Goal: Transaction & Acquisition: Download file/media

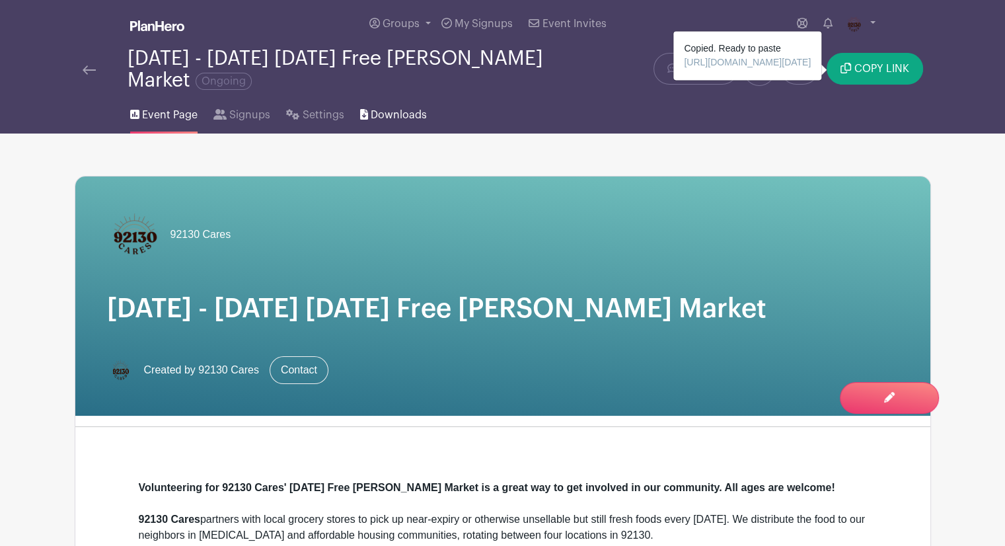
click at [392, 118] on span "Downloads" at bounding box center [399, 115] width 56 height 16
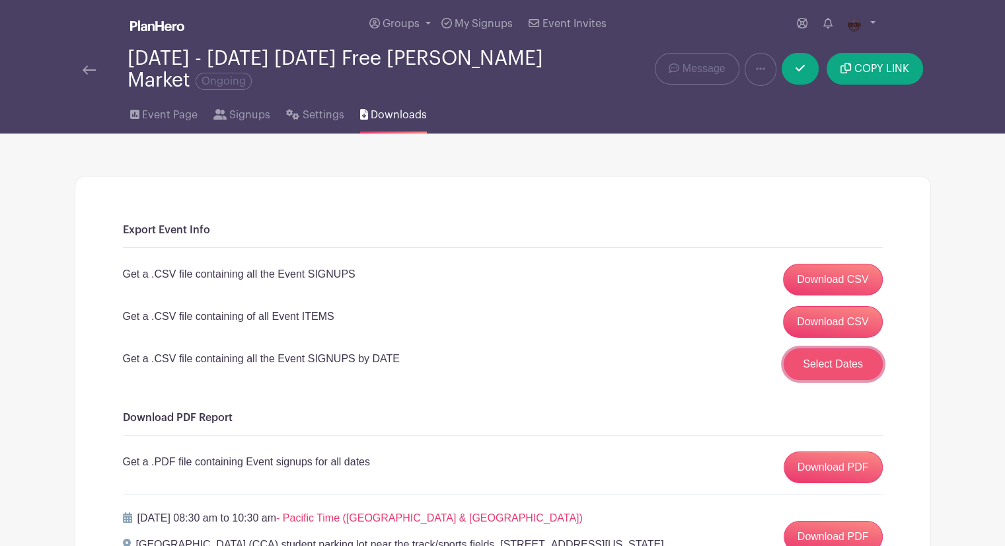
click at [832, 357] on button "Select Dates" at bounding box center [833, 364] width 99 height 32
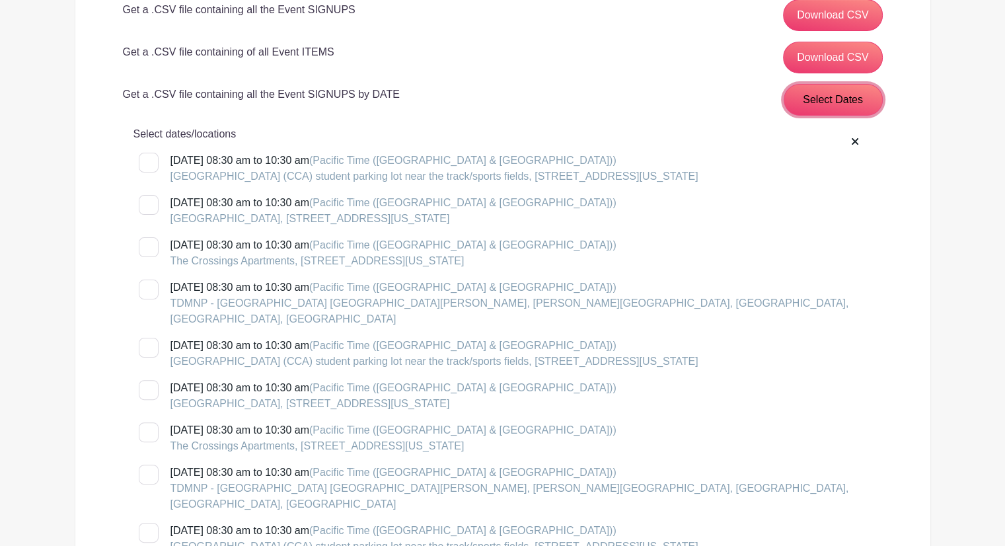
scroll to position [595, 0]
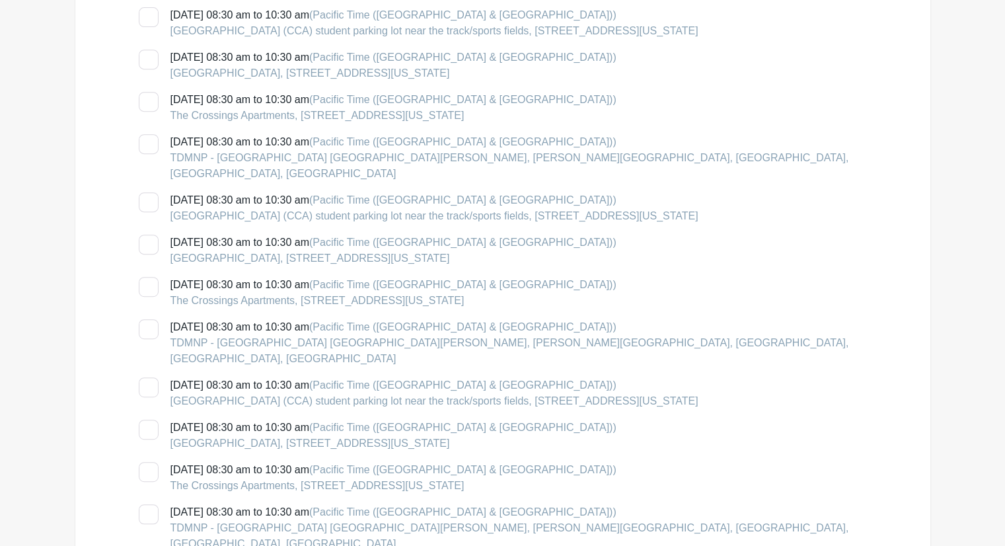
click at [151, 235] on div at bounding box center [149, 245] width 20 height 20
click at [147, 235] on input "[DATE] 08:30 am to 10:30 am (Pacific Time ([GEOGRAPHIC_DATA] & [GEOGRAPHIC_DATA…" at bounding box center [143, 239] width 9 height 9
checkbox input "true"
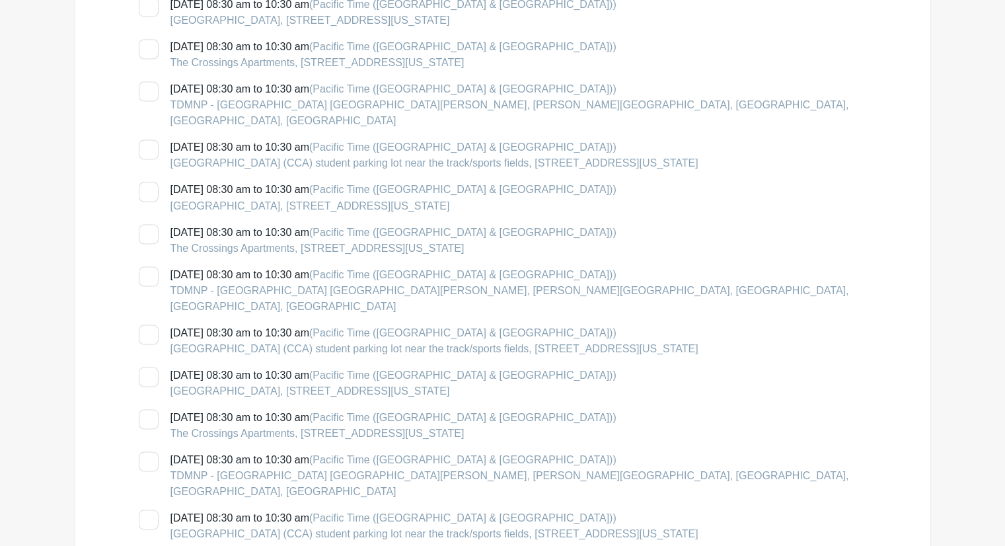
scroll to position [2709, 0]
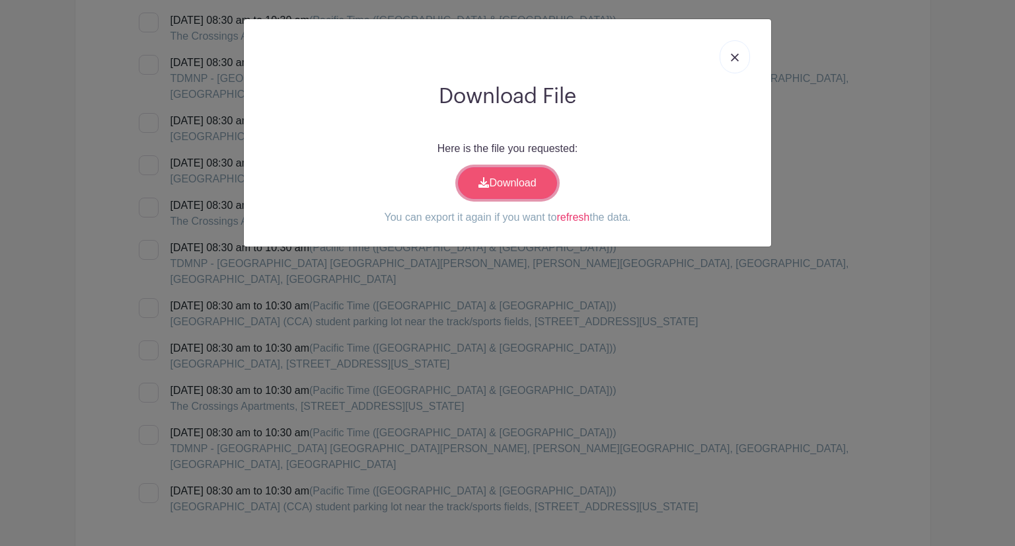
click at [527, 175] on link "Download" at bounding box center [507, 183] width 99 height 32
click at [727, 63] on link at bounding box center [734, 56] width 30 height 33
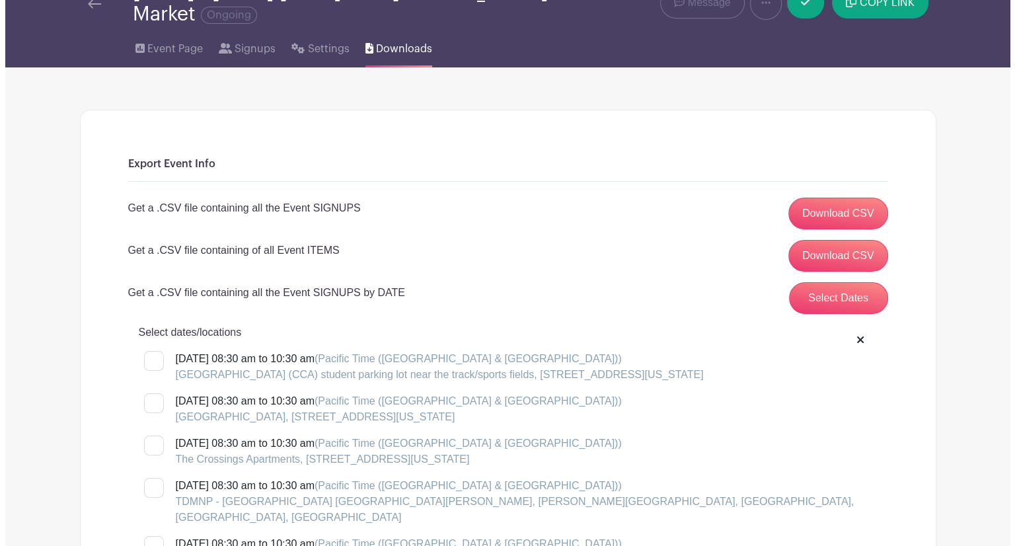
scroll to position [0, 0]
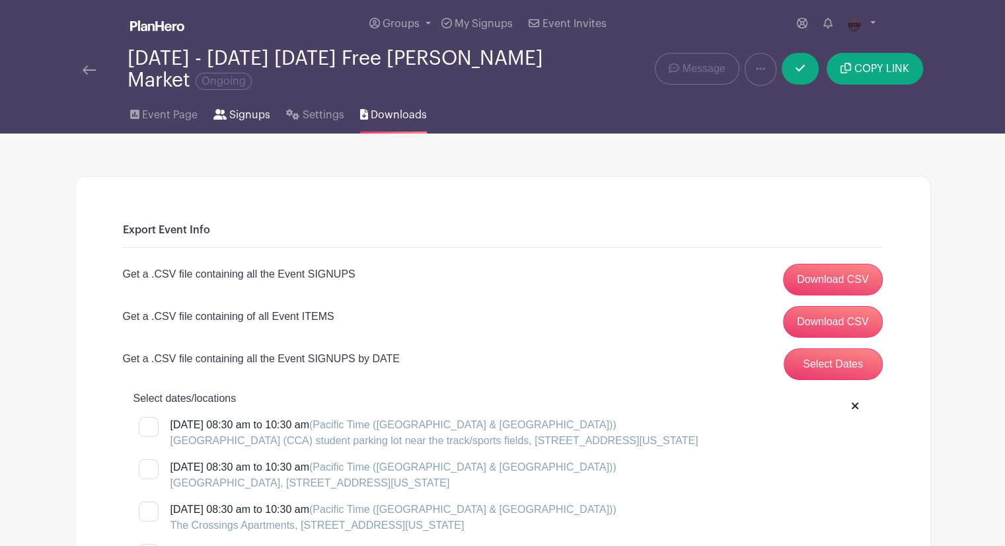
click at [249, 121] on span "Signups" at bounding box center [249, 115] width 41 height 16
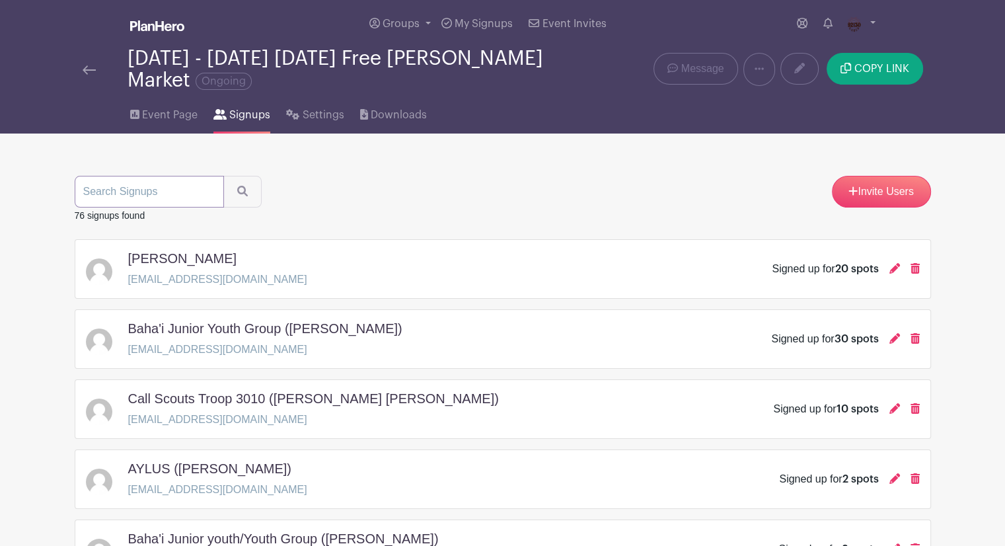
click at [153, 194] on input "search" at bounding box center [149, 192] width 149 height 32
type input "[PERSON_NAME]"
click at [223, 176] on button "submit" at bounding box center [242, 192] width 38 height 32
